Goal: Task Accomplishment & Management: Manage account settings

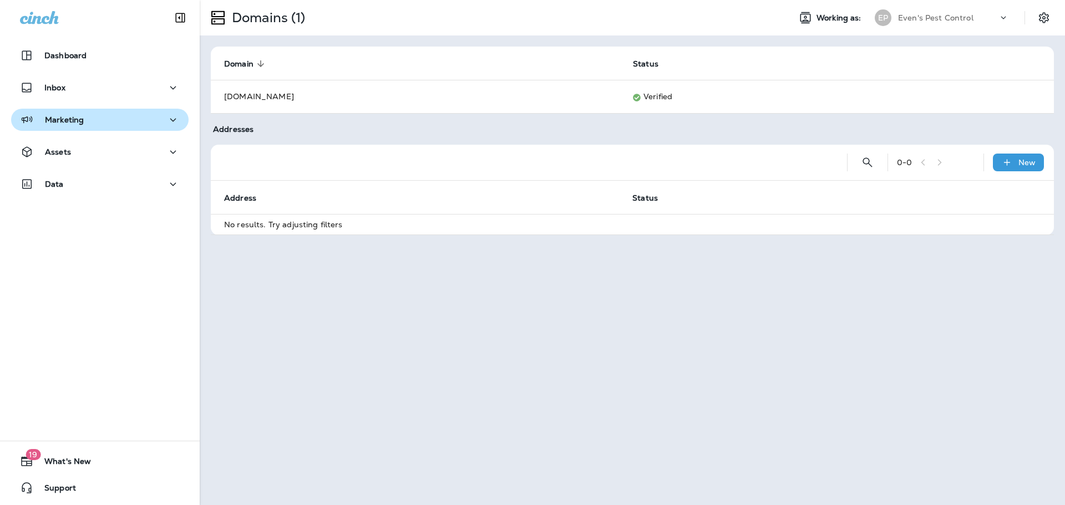
click at [78, 128] on button "Marketing" at bounding box center [99, 120] width 177 height 22
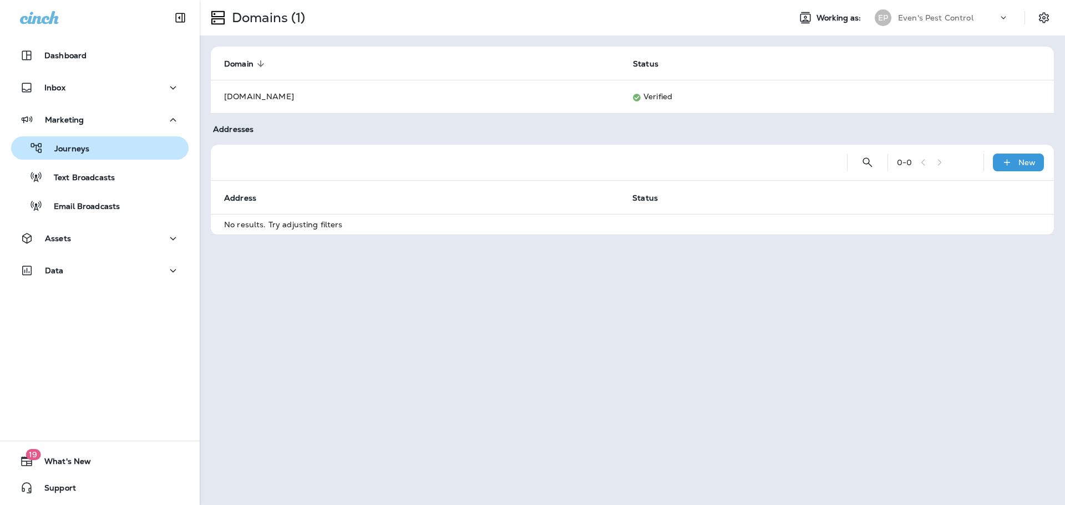
click at [80, 147] on p "Journeys" at bounding box center [66, 149] width 46 height 11
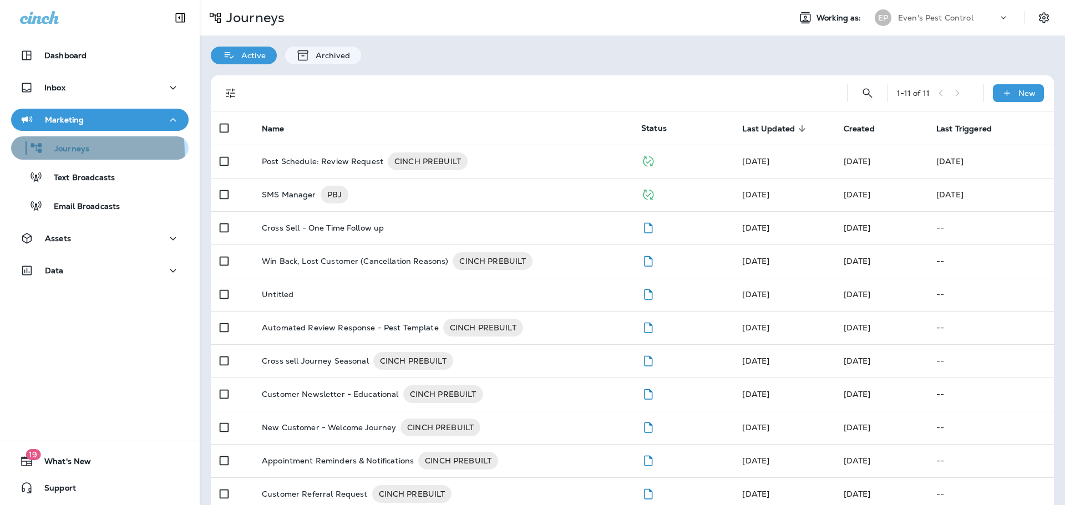
click at [62, 153] on p "Journeys" at bounding box center [66, 149] width 46 height 11
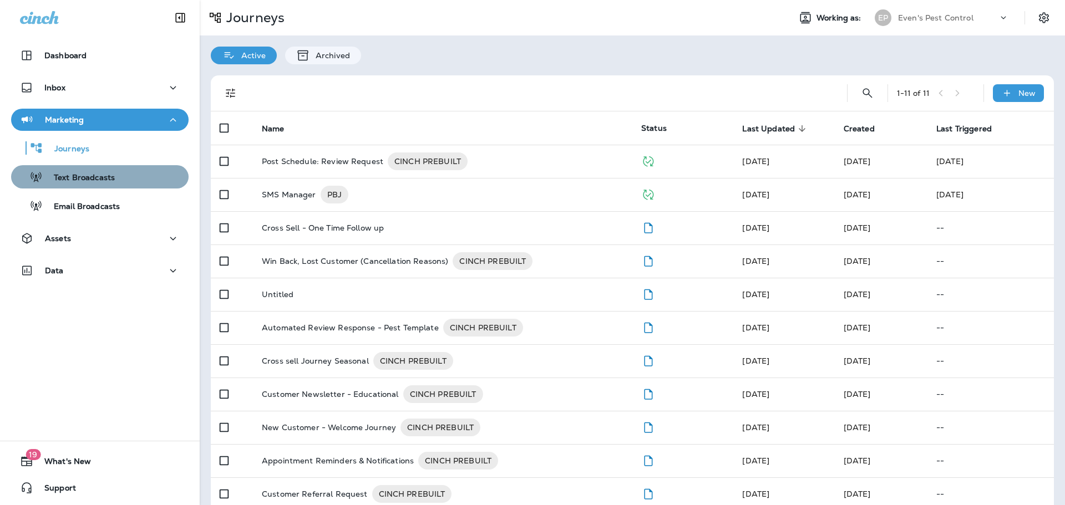
click at [104, 177] on p "Text Broadcasts" at bounding box center [79, 178] width 72 height 11
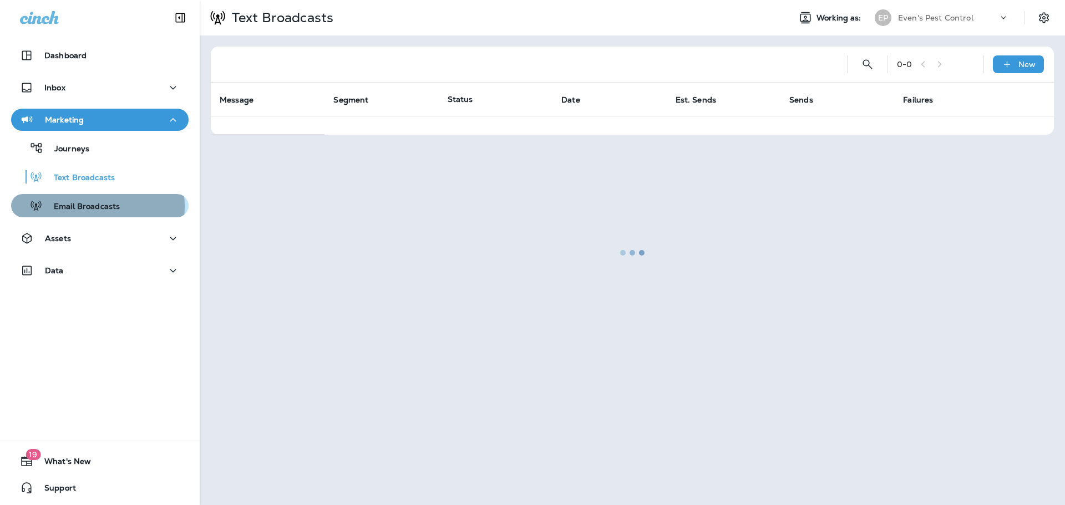
click at [91, 206] on p "Email Broadcasts" at bounding box center [81, 207] width 77 height 11
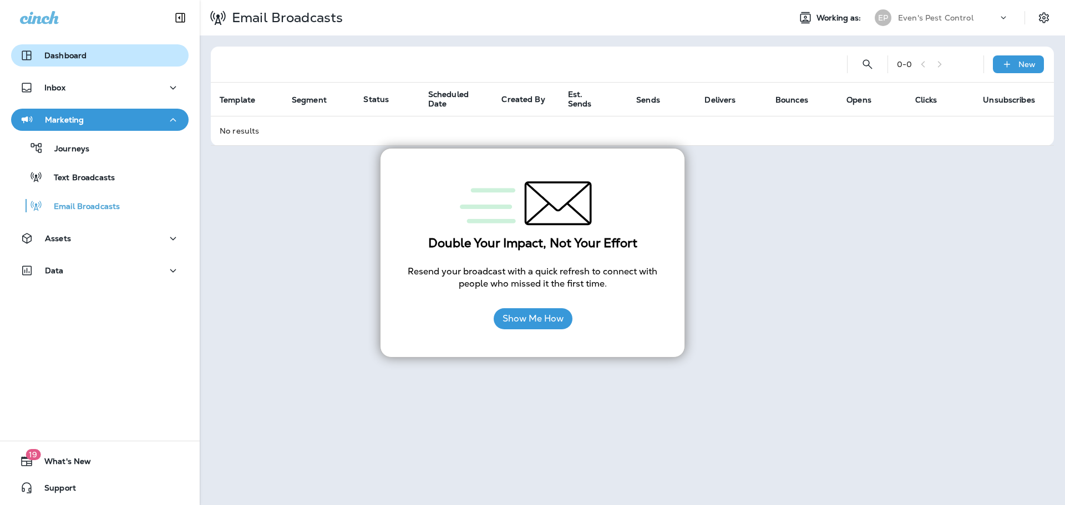
click at [84, 49] on div "Dashboard" at bounding box center [53, 55] width 67 height 13
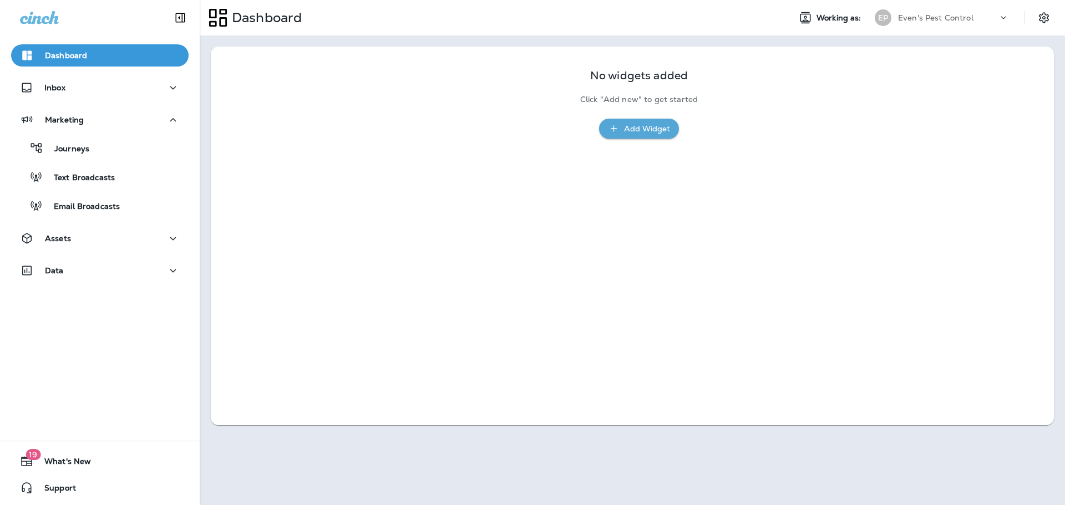
click at [635, 130] on div "Add Widget" at bounding box center [647, 129] width 46 height 14
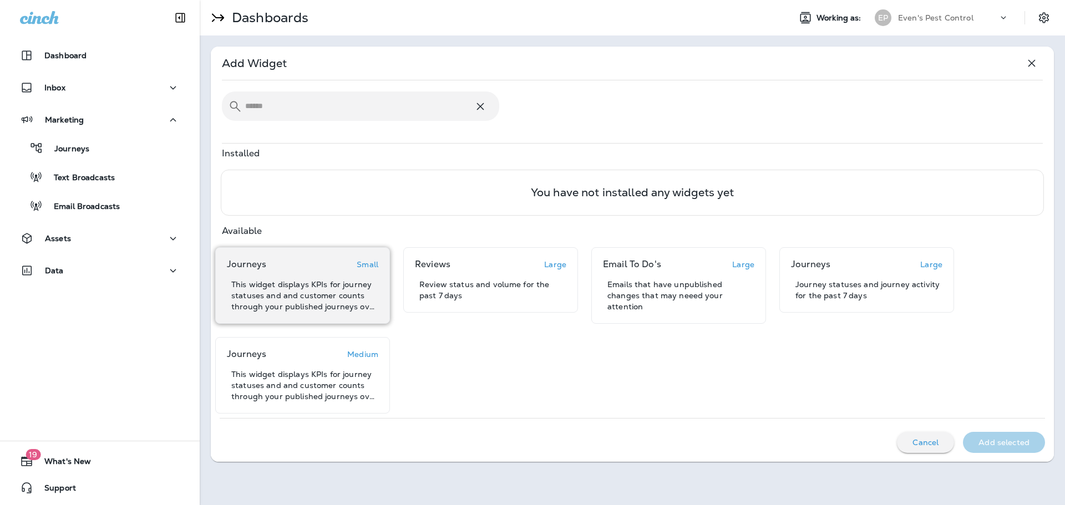
click at [370, 269] on p "Small" at bounding box center [368, 264] width 22 height 9
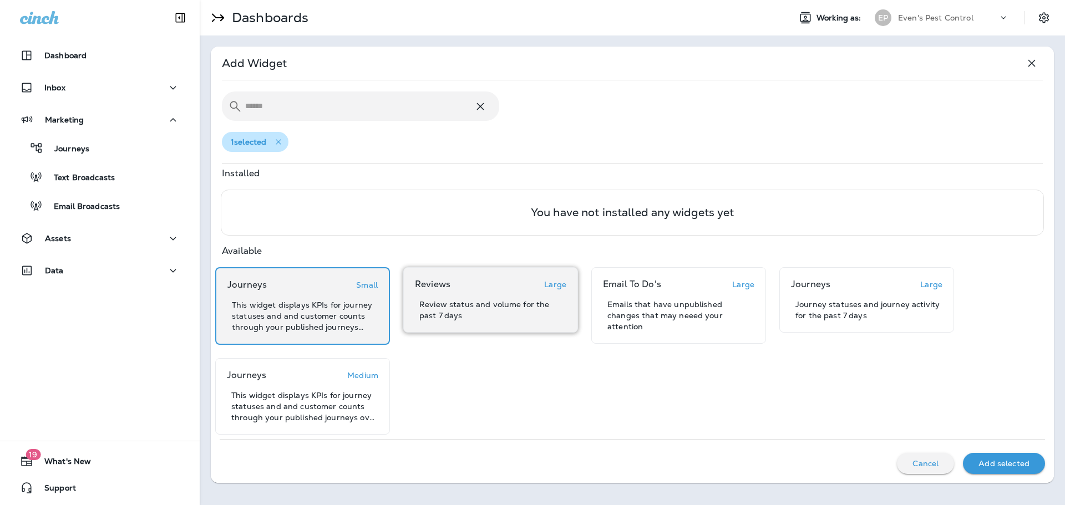
click at [544, 322] on div "Reviews Large Review status and volume for the past 7 days" at bounding box center [490, 299] width 175 height 65
click at [1003, 463] on p "Add selected" at bounding box center [1003, 463] width 51 height 9
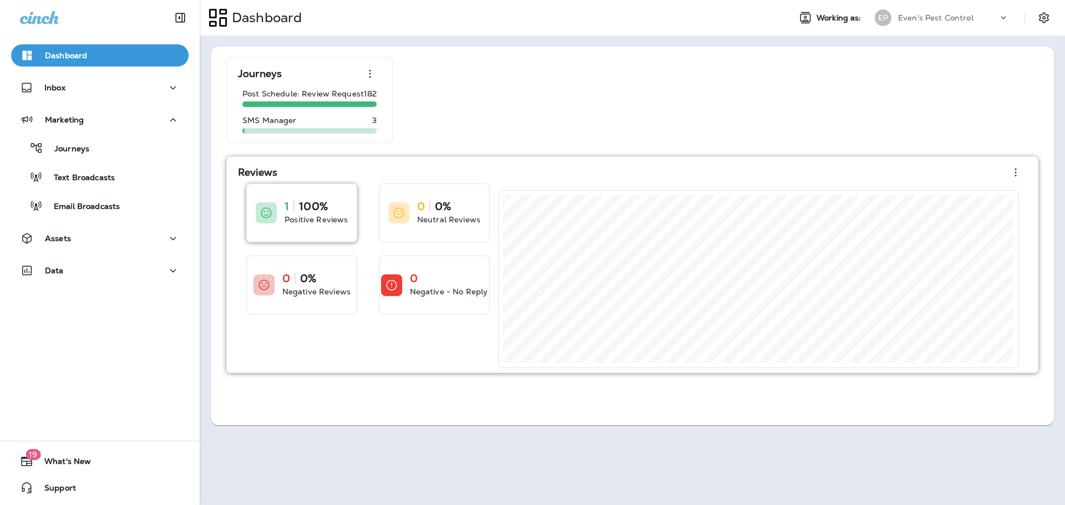
click at [332, 227] on div "1 100% Positive Reviews" at bounding box center [302, 213] width 110 height 58
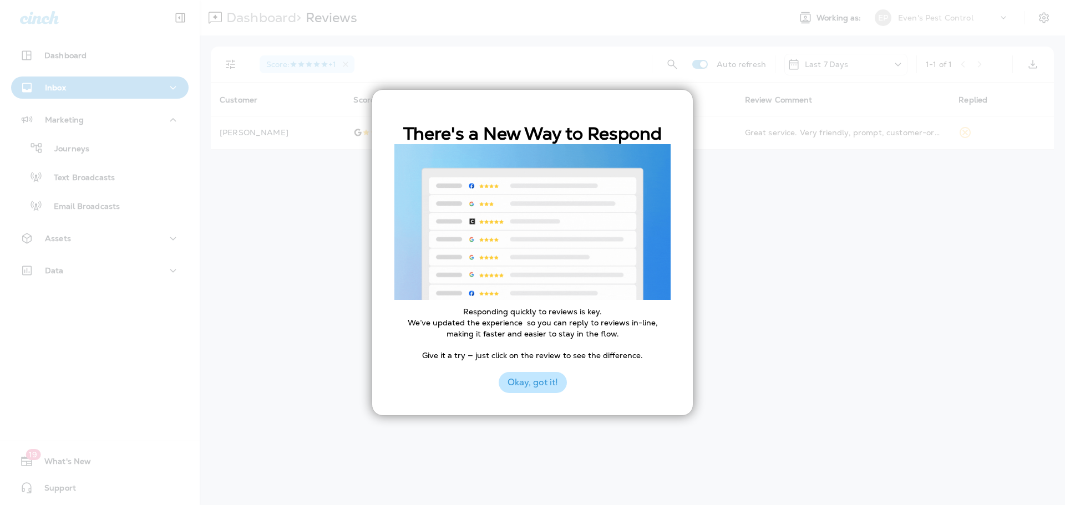
click at [534, 382] on button "Okay, got it!" at bounding box center [533, 382] width 68 height 21
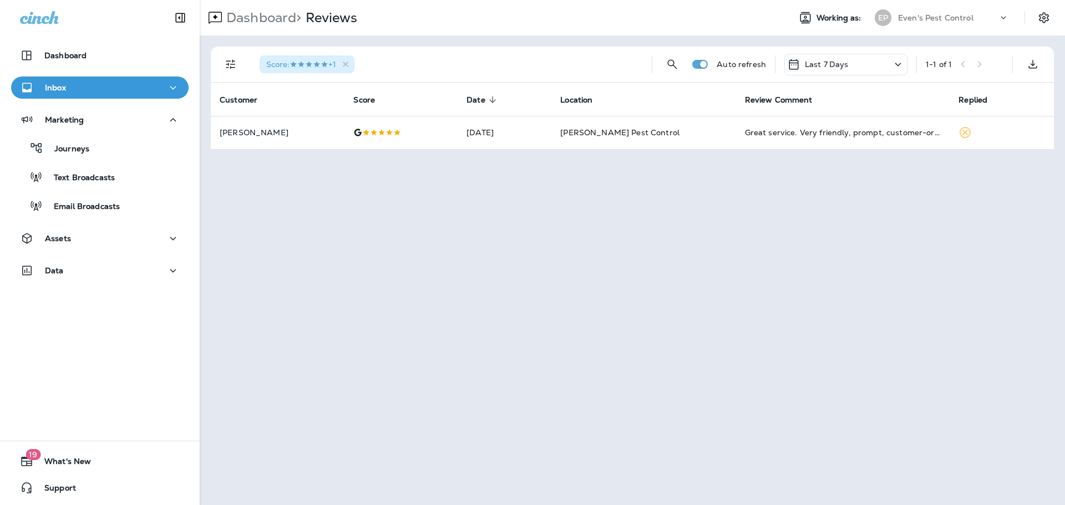
click at [324, 97] on th "Customer" at bounding box center [278, 99] width 134 height 33
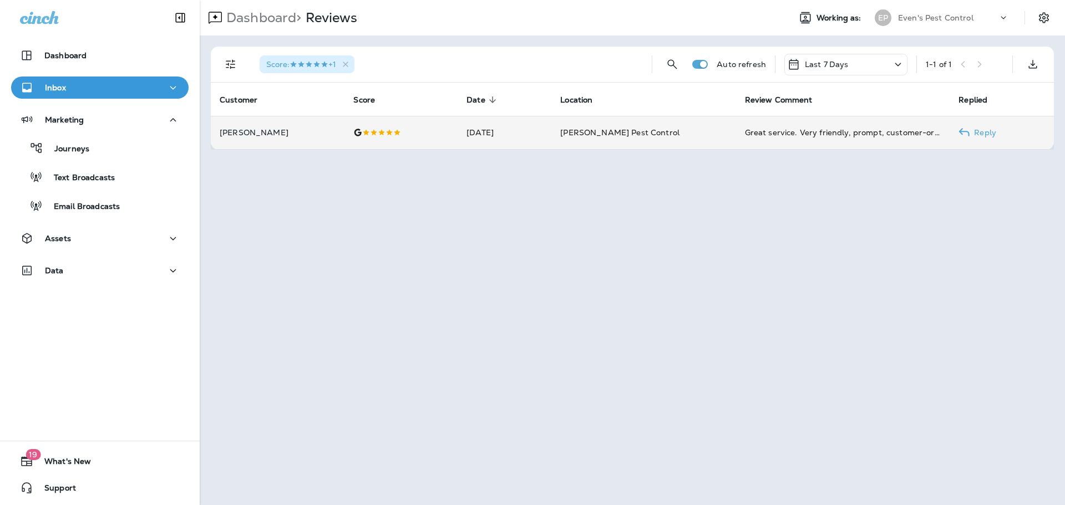
click at [383, 140] on td at bounding box center [400, 132] width 113 height 33
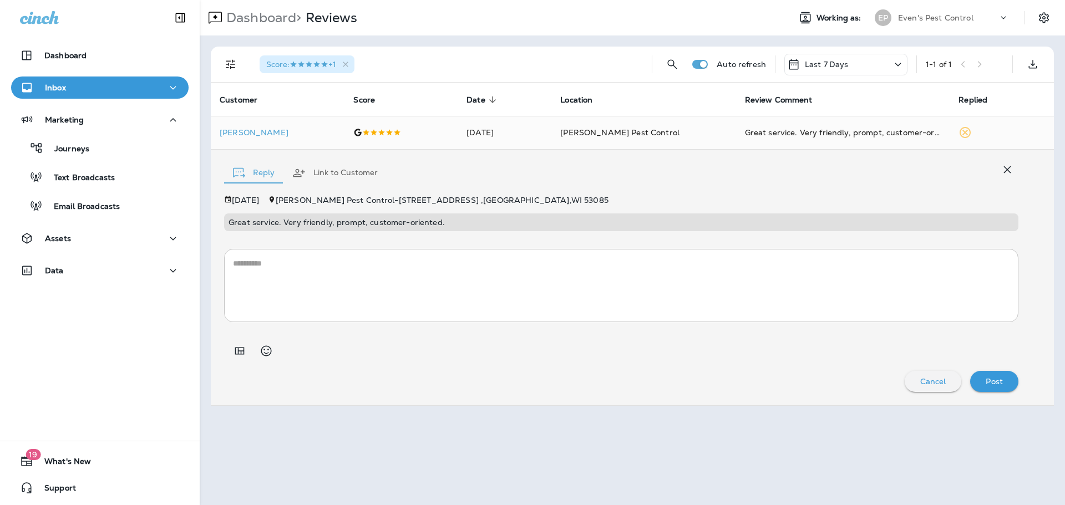
click at [886, 64] on div "Last 7 Days" at bounding box center [845, 65] width 123 height 22
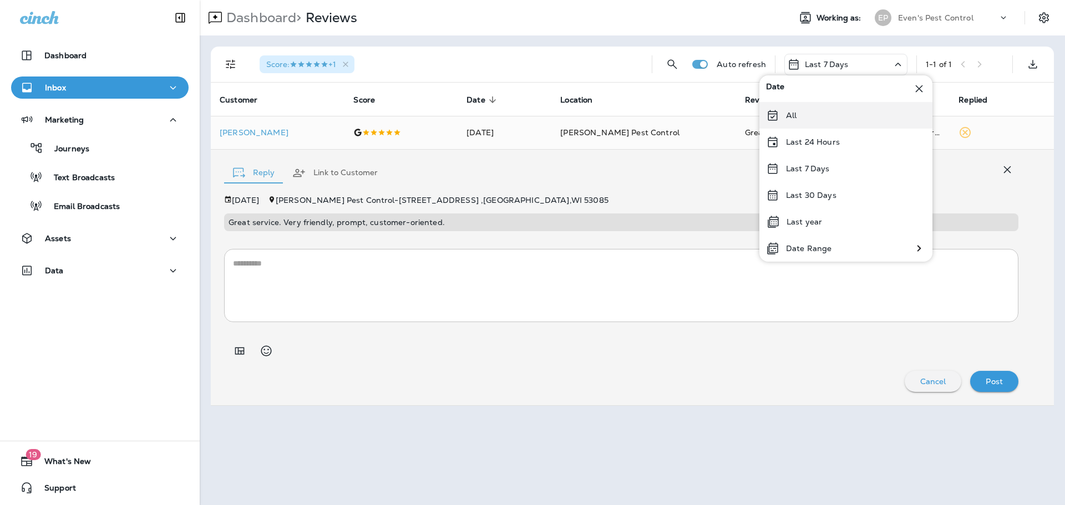
click at [826, 120] on div "All" at bounding box center [845, 115] width 173 height 27
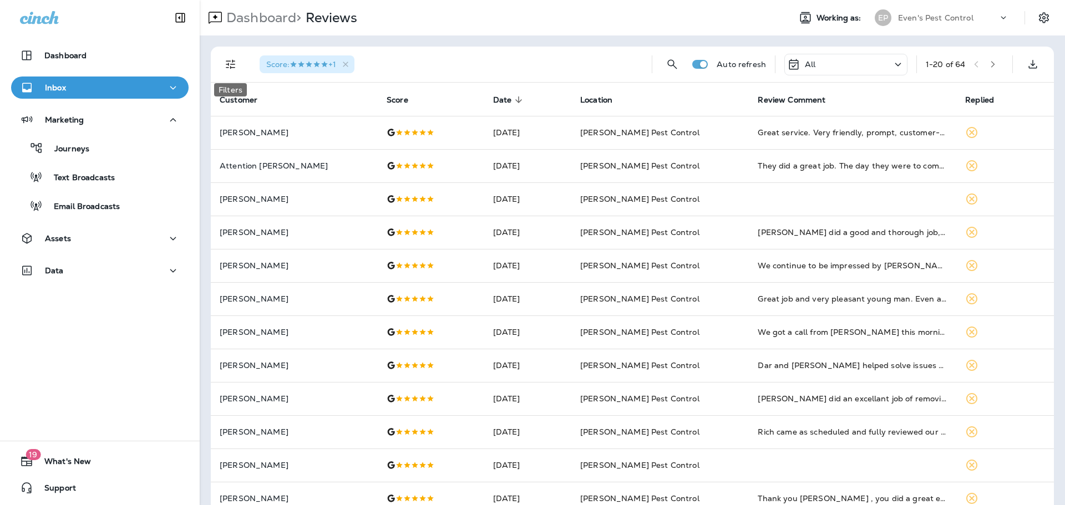
click at [232, 64] on icon "Filters" at bounding box center [230, 64] width 13 height 13
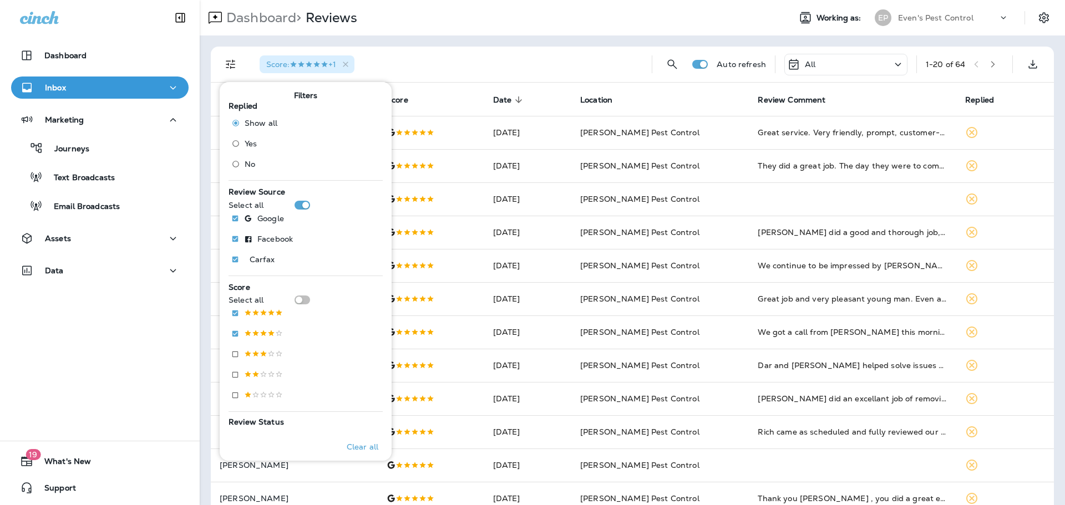
click at [451, 54] on div "Score : +1" at bounding box center [447, 64] width 392 height 35
